Goal: Task Accomplishment & Management: Manage account settings

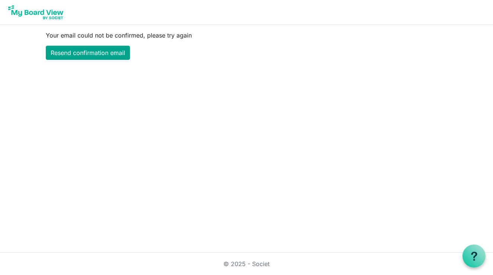
click at [115, 54] on link "Resend confirmation email" at bounding box center [88, 53] width 84 height 14
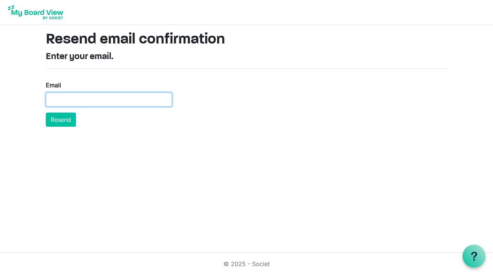
click at [108, 102] on input "Email" at bounding box center [109, 100] width 126 height 14
type input "Jayme@perennialaffairs.com"
click at [61, 119] on button "Resend" at bounding box center [61, 120] width 30 height 14
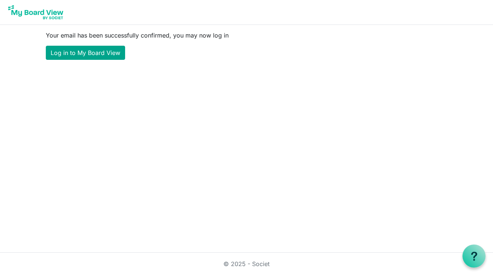
click at [103, 54] on link "Log in to My Board View" at bounding box center [85, 53] width 79 height 14
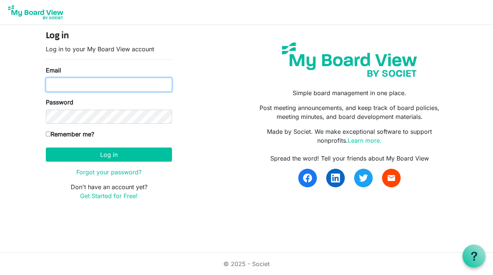
type input "jayme@perennialaffairs.com"
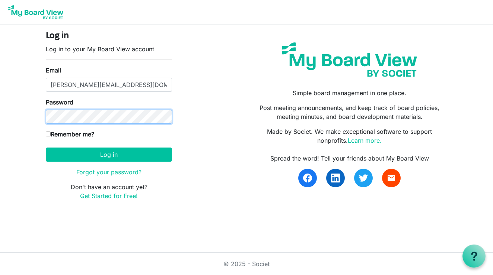
click at [109, 154] on button "Log in" at bounding box center [109, 155] width 126 height 14
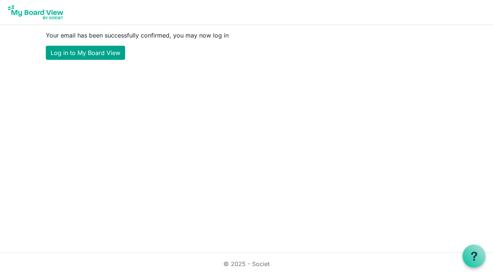
click at [112, 54] on link "Log in to My Board View" at bounding box center [85, 53] width 79 height 14
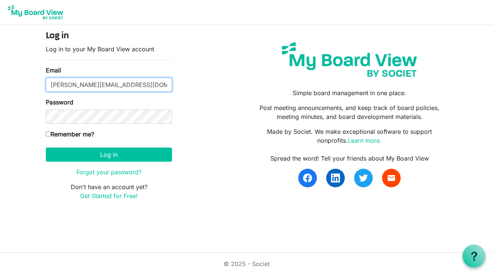
type input "Jayme@perennialaffairs.com"
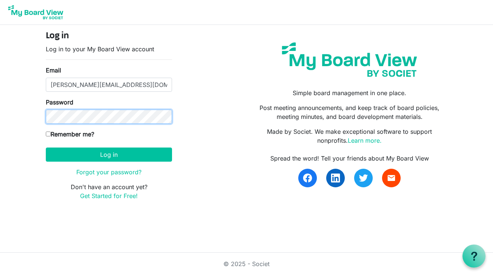
click at [109, 154] on button "Log in" at bounding box center [109, 155] width 126 height 14
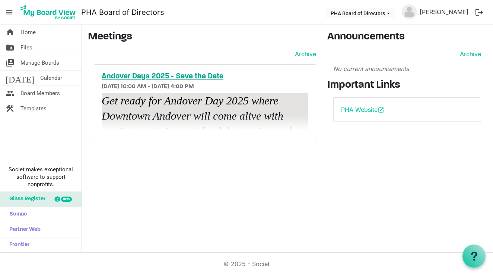
click at [165, 77] on h5 "Andover Days 2025 - Save the Date" at bounding box center [205, 76] width 207 height 9
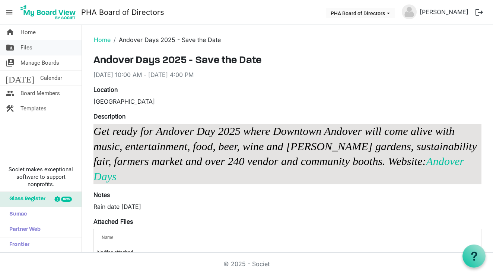
click at [41, 48] on link "folder_shared Files" at bounding box center [41, 47] width 82 height 15
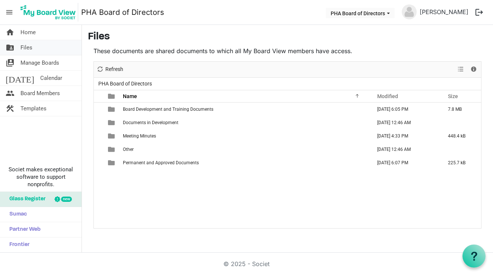
click at [47, 47] on link "folder_shared Files" at bounding box center [41, 47] width 82 height 15
click at [52, 63] on span "Manage Boards" at bounding box center [39, 62] width 39 height 15
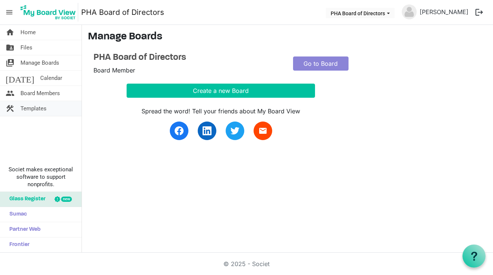
click at [42, 108] on span "Templates" at bounding box center [33, 108] width 26 height 15
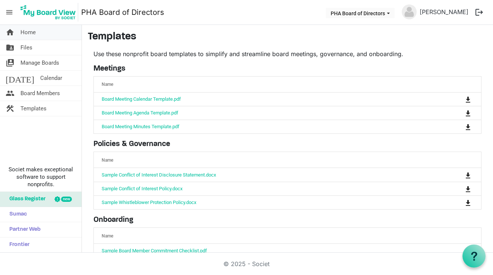
click at [47, 30] on link "home Home" at bounding box center [41, 32] width 82 height 15
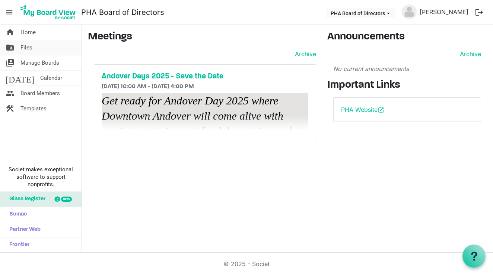
click at [38, 52] on link "folder_shared Files" at bounding box center [41, 47] width 82 height 15
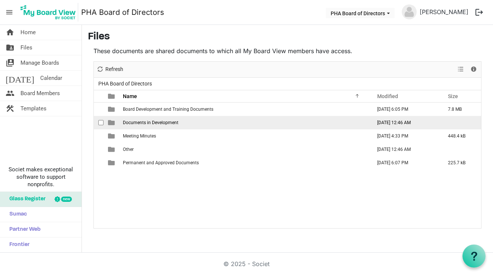
click at [163, 123] on span "Documents in Development" at bounding box center [150, 122] width 55 height 5
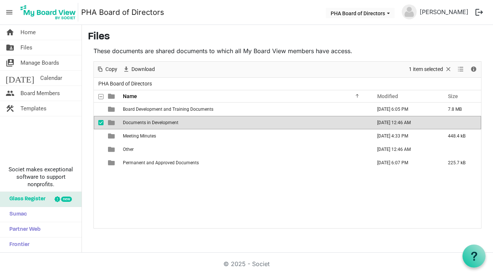
click at [163, 123] on span "Documents in Development" at bounding box center [150, 122] width 55 height 5
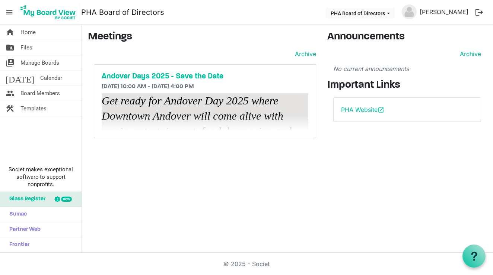
click at [42, 10] on img at bounding box center [48, 12] width 60 height 19
click at [42, 13] on img at bounding box center [48, 12] width 60 height 19
click at [11, 13] on span "menu" at bounding box center [9, 12] width 14 height 14
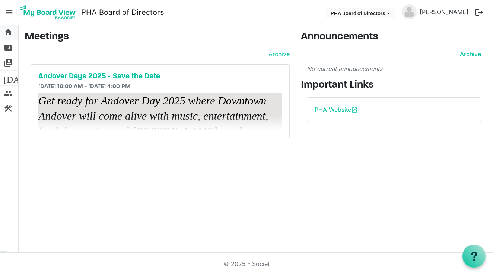
click at [10, 31] on span "home" at bounding box center [8, 32] width 9 height 15
